Goal: Task Accomplishment & Management: Manage account settings

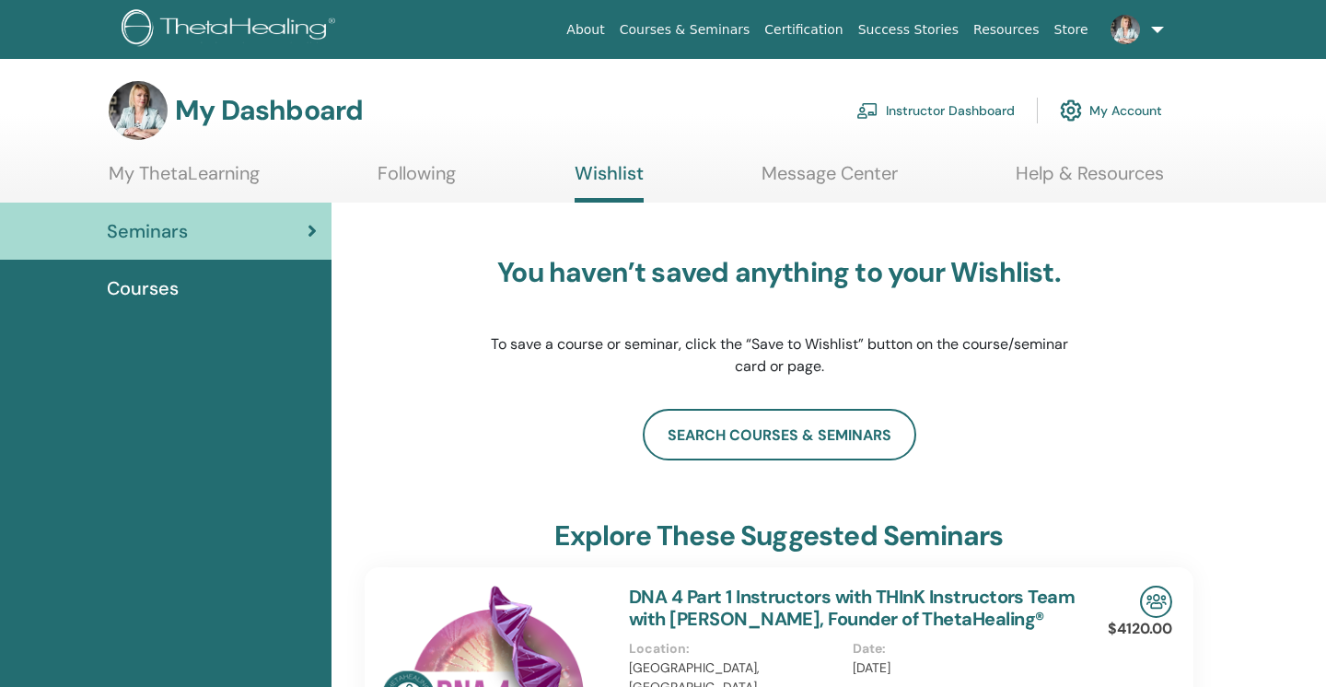
click at [925, 111] on link "Instructor Dashboard" at bounding box center [935, 110] width 158 height 41
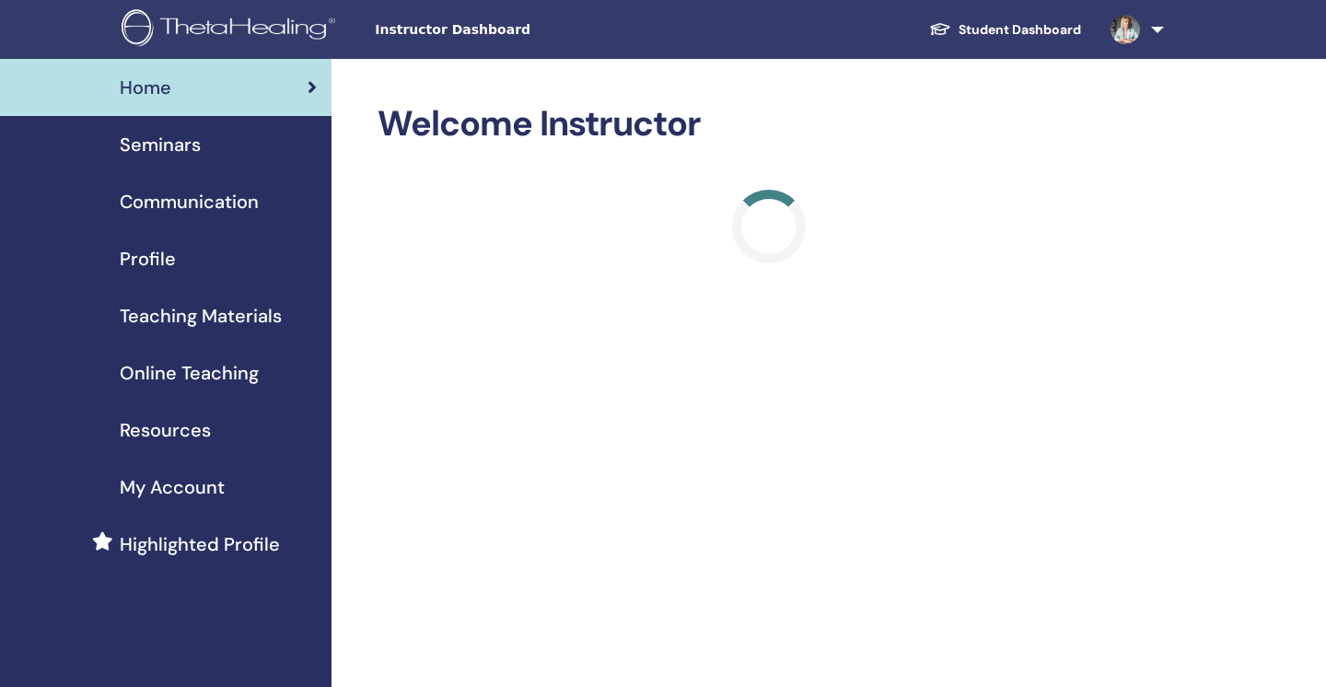
click at [163, 147] on span "Seminars" at bounding box center [160, 145] width 81 height 28
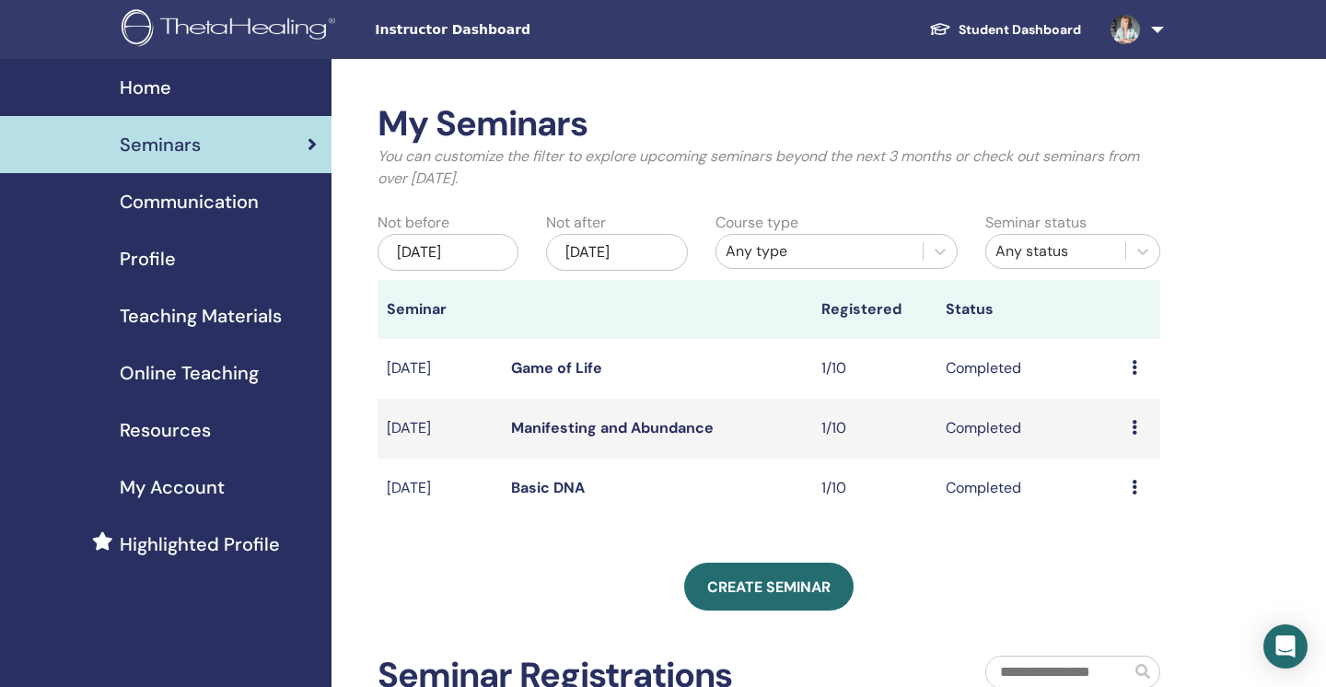
click at [570, 365] on link "Game of Life" at bounding box center [556, 367] width 91 height 19
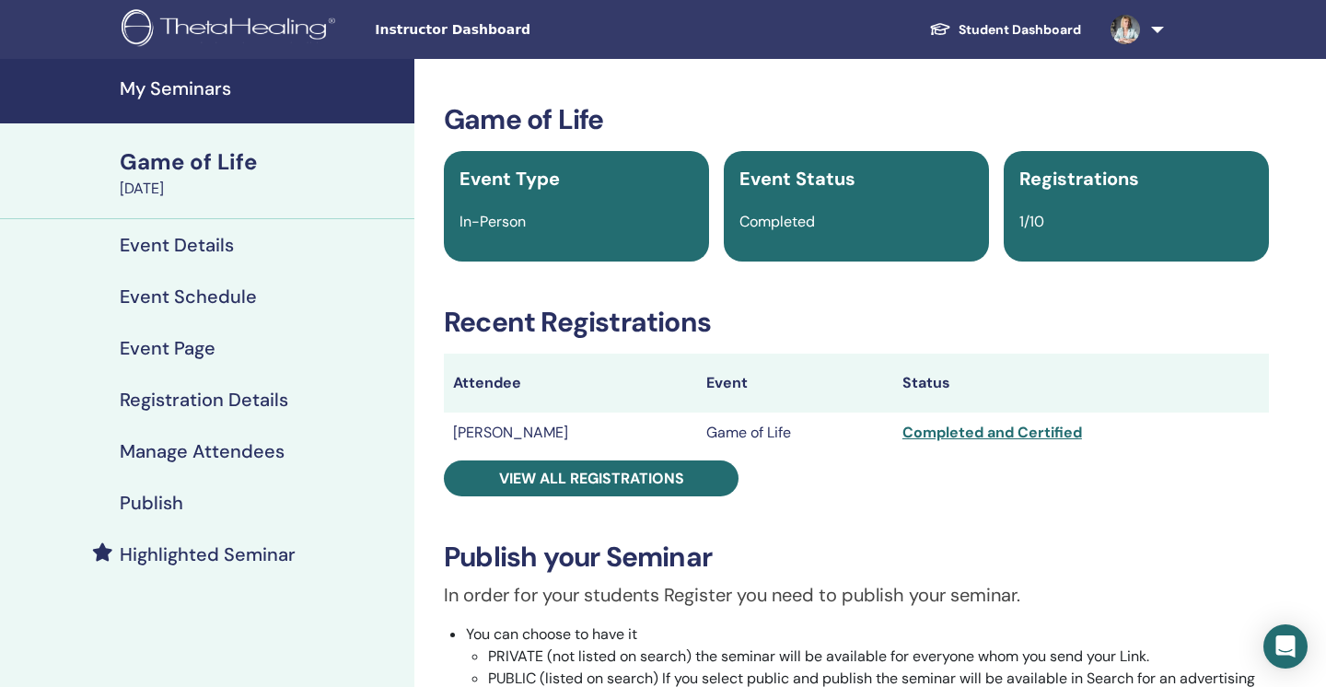
click at [214, 455] on h4 "Manage Attendees" at bounding box center [202, 451] width 165 height 22
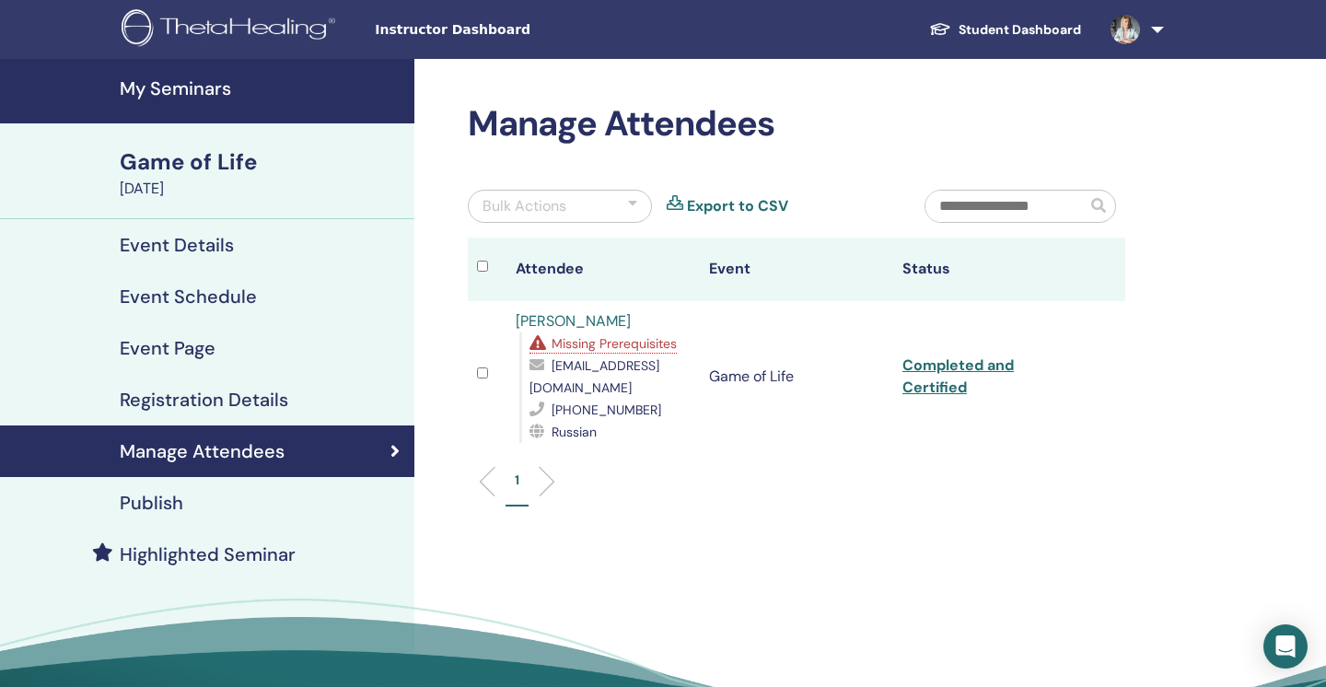
click at [638, 348] on span "Missing Prerequisites" at bounding box center [613, 343] width 125 height 17
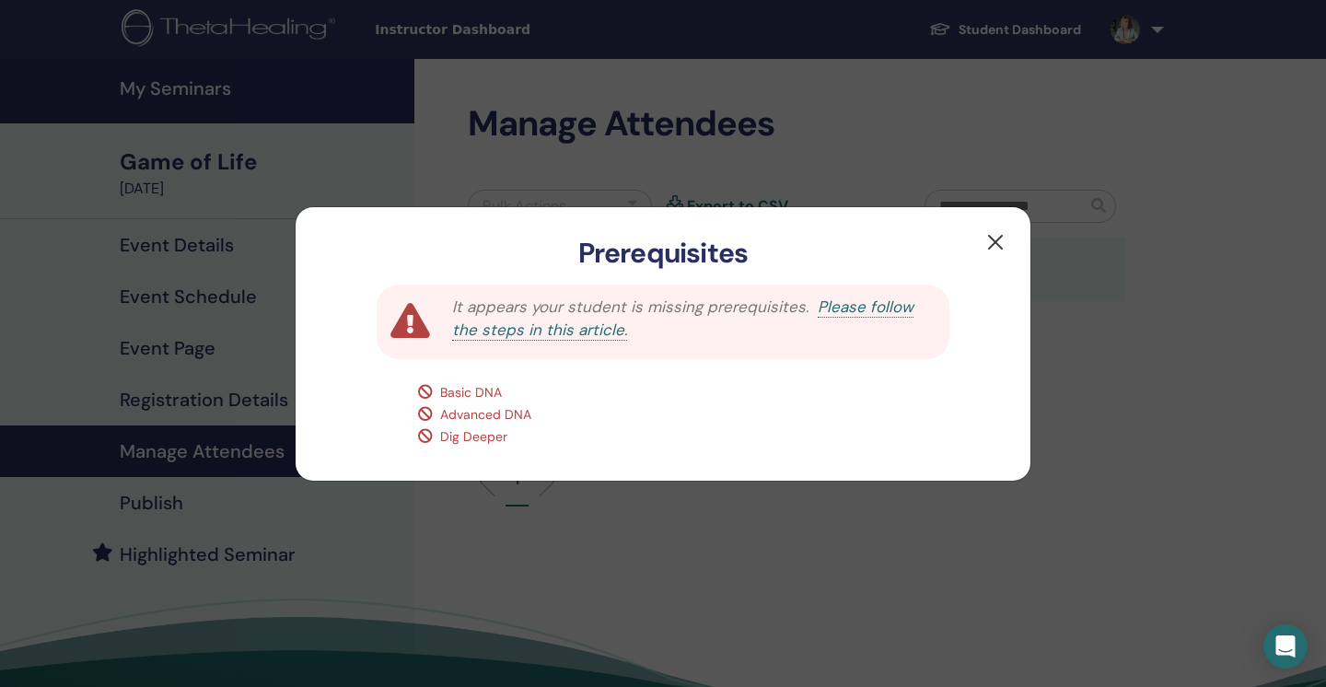
click at [992, 239] on button "button" at bounding box center [994, 241] width 29 height 29
